Goal: Navigation & Orientation: Find specific page/section

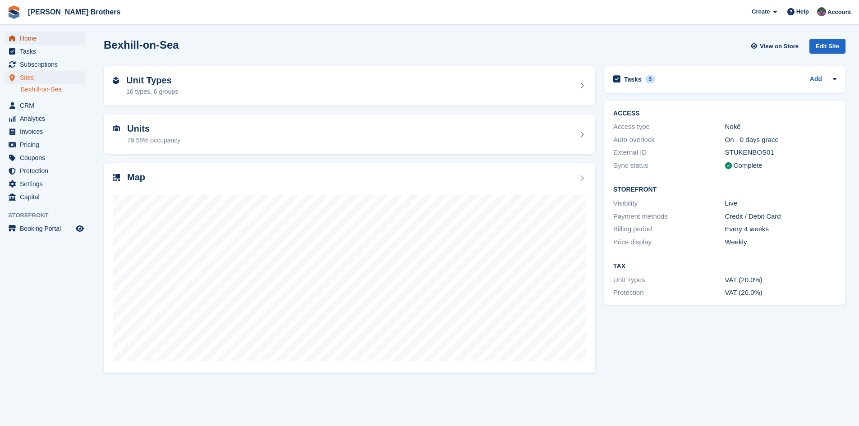
click at [35, 41] on span "Home" at bounding box center [47, 38] width 54 height 13
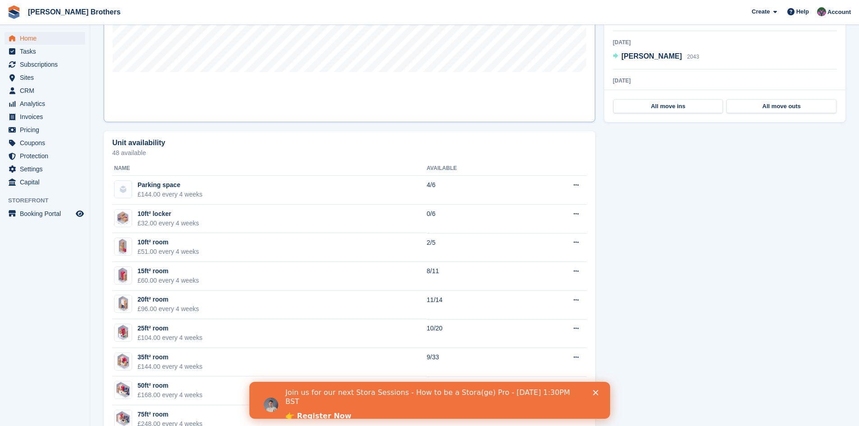
scroll to position [180, 0]
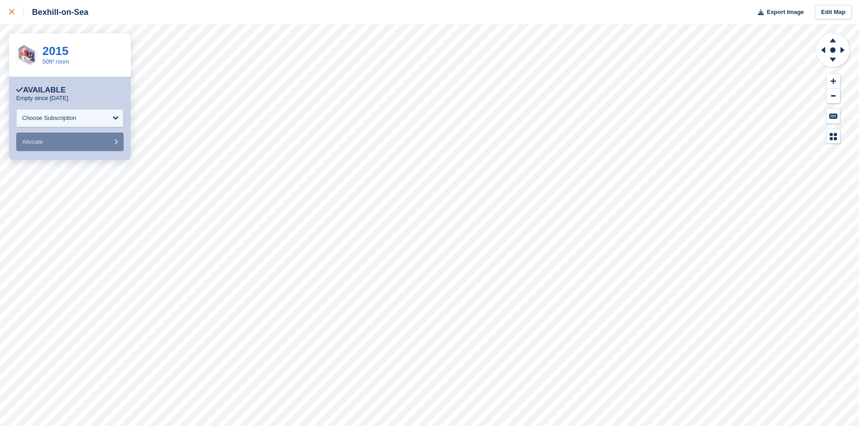
click at [7, 14] on link at bounding box center [12, 12] width 24 height 24
